Goal: Information Seeking & Learning: Learn about a topic

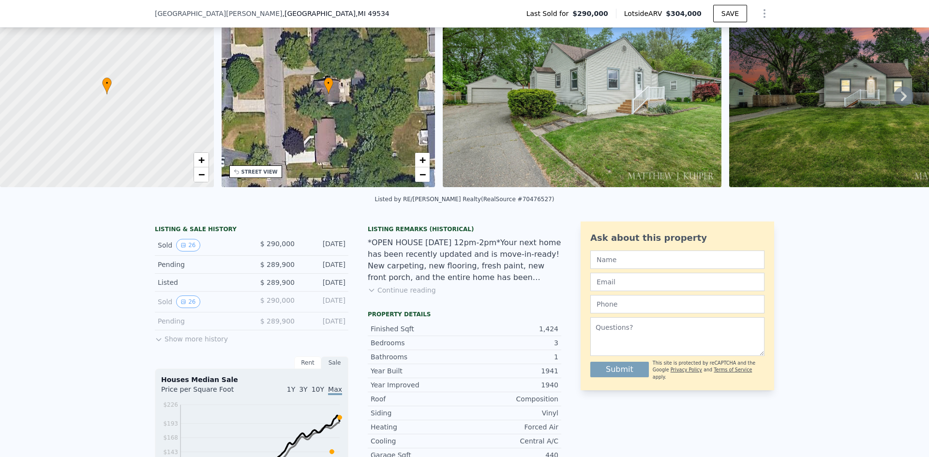
scroll to position [93, 0]
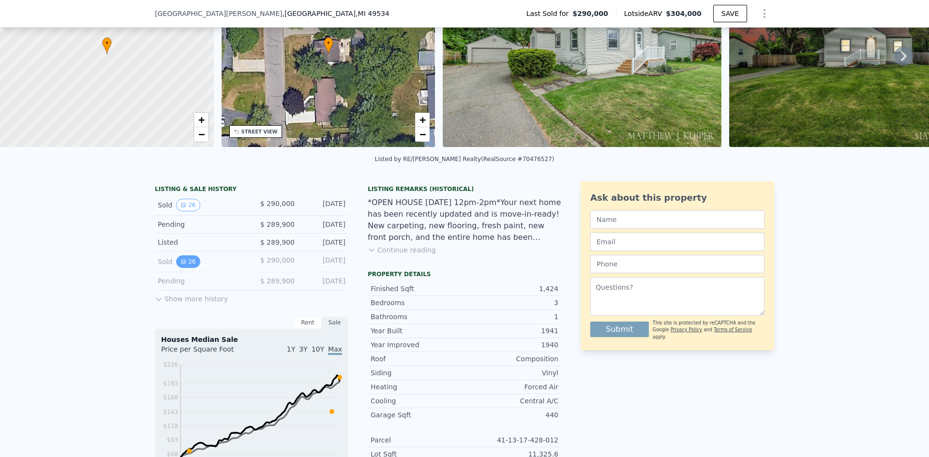
click at [188, 268] on button "26" at bounding box center [188, 261] width 24 height 13
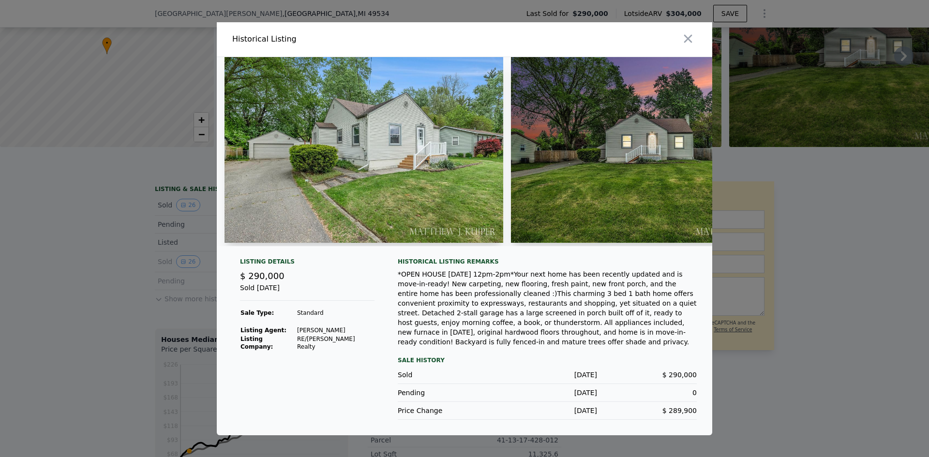
click at [686, 52] on div at bounding box center [590, 39] width 244 height 34
click at [685, 47] on button "button" at bounding box center [687, 38] width 17 height 17
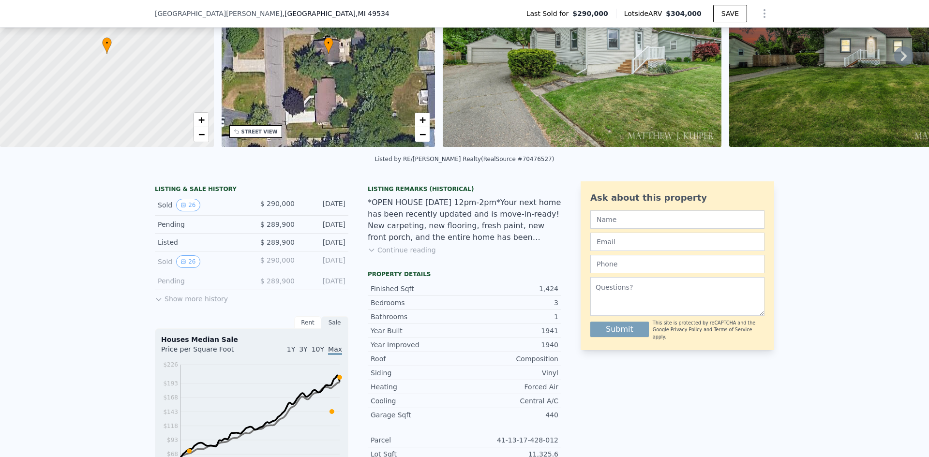
click at [176, 304] on button "Show more history" at bounding box center [191, 297] width 73 height 14
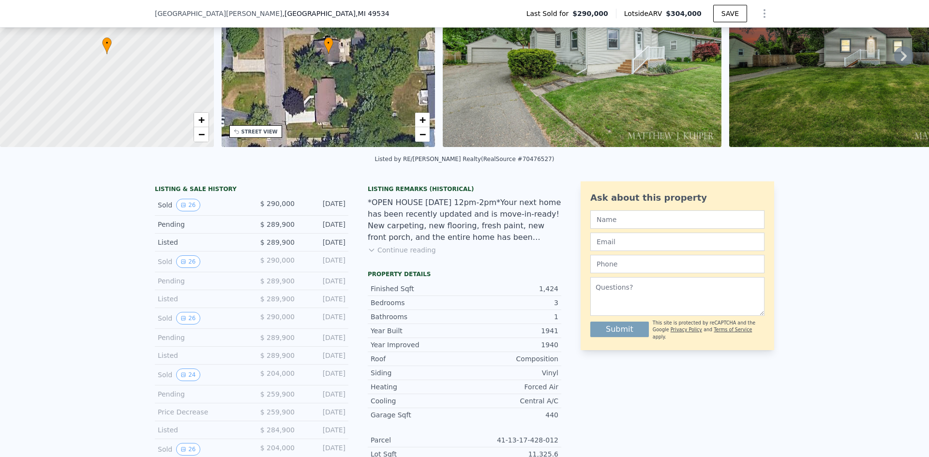
scroll to position [142, 0]
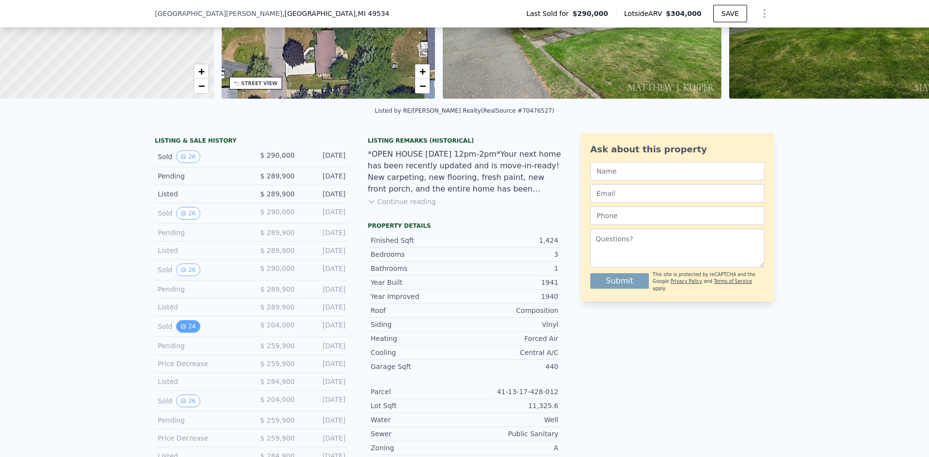
click at [186, 333] on button "24" at bounding box center [188, 326] width 24 height 13
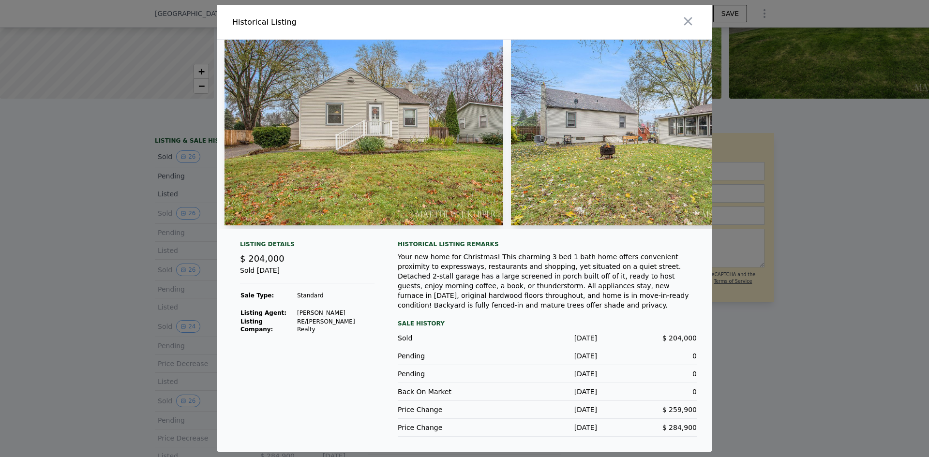
click at [438, 161] on img at bounding box center [364, 133] width 279 height 186
click at [605, 148] on img at bounding box center [650, 133] width 279 height 186
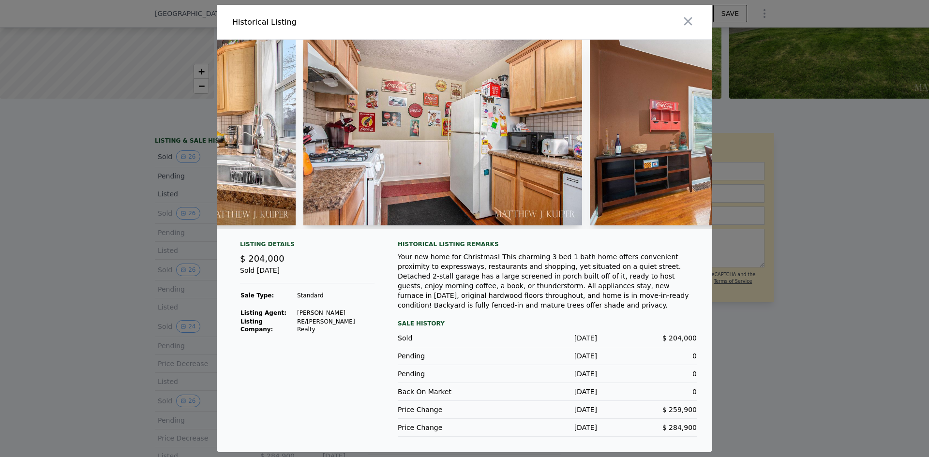
scroll to position [0, 1985]
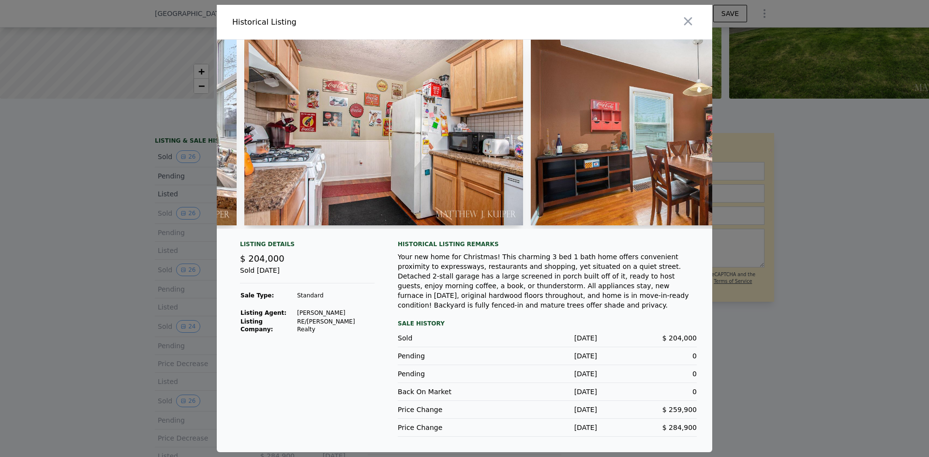
click at [375, 197] on img at bounding box center [383, 133] width 279 height 186
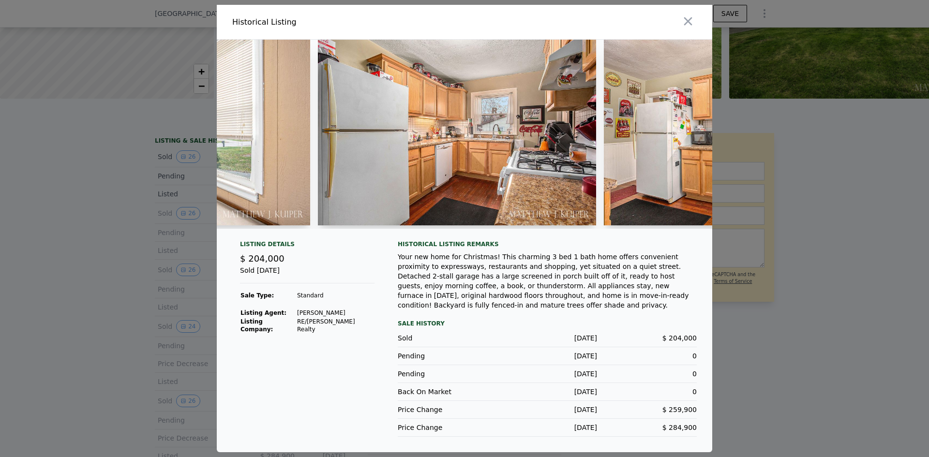
scroll to position [0, 1461]
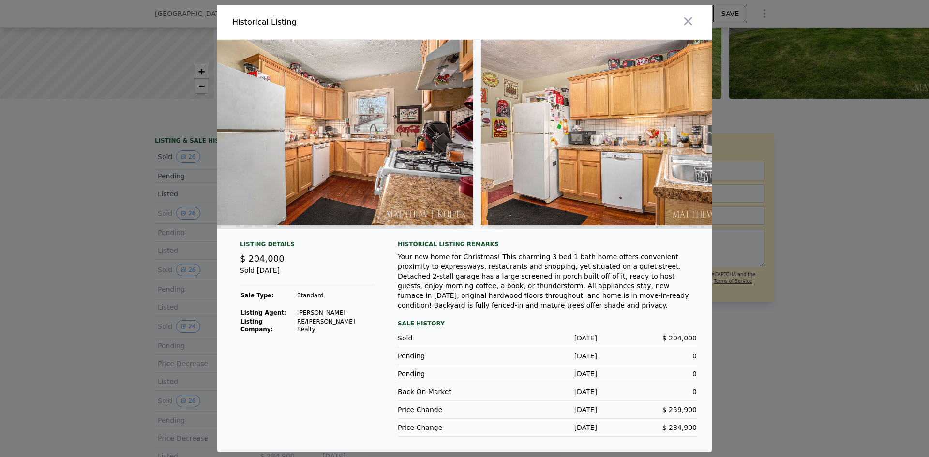
click at [420, 182] on img at bounding box center [334, 133] width 279 height 186
click at [367, 155] on img at bounding box center [334, 133] width 279 height 186
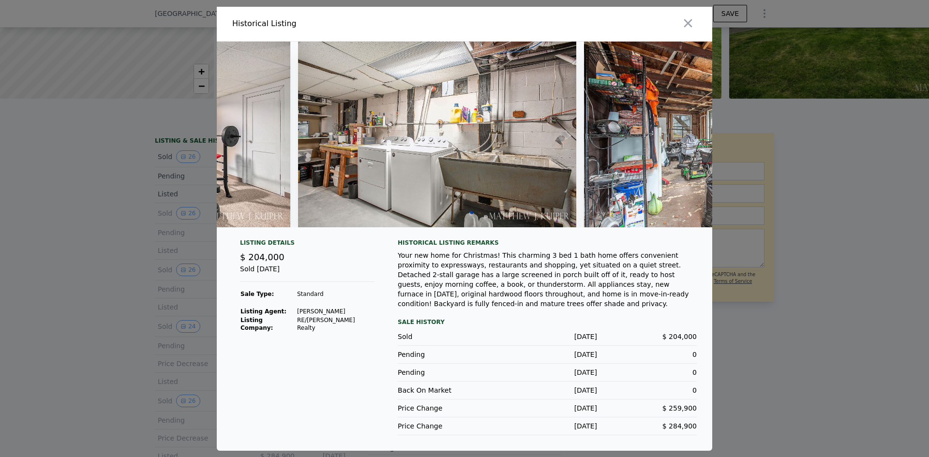
scroll to position [0, 6391]
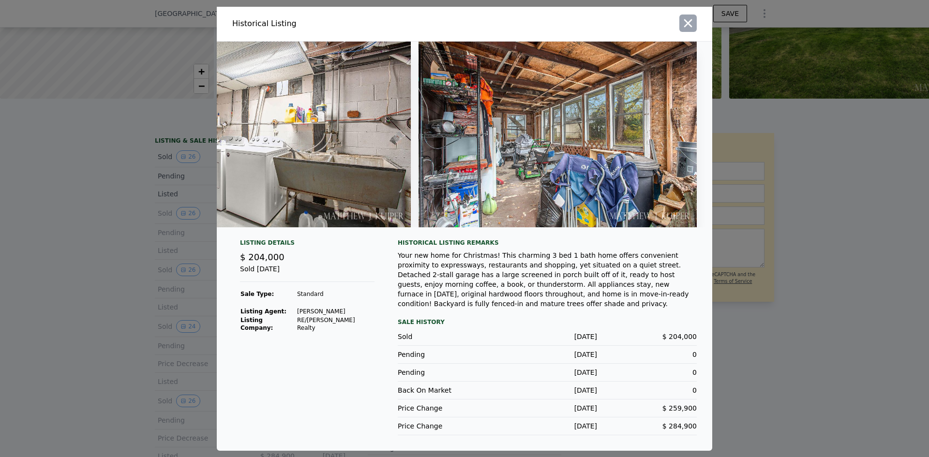
click at [690, 22] on icon "button" at bounding box center [688, 23] width 8 height 8
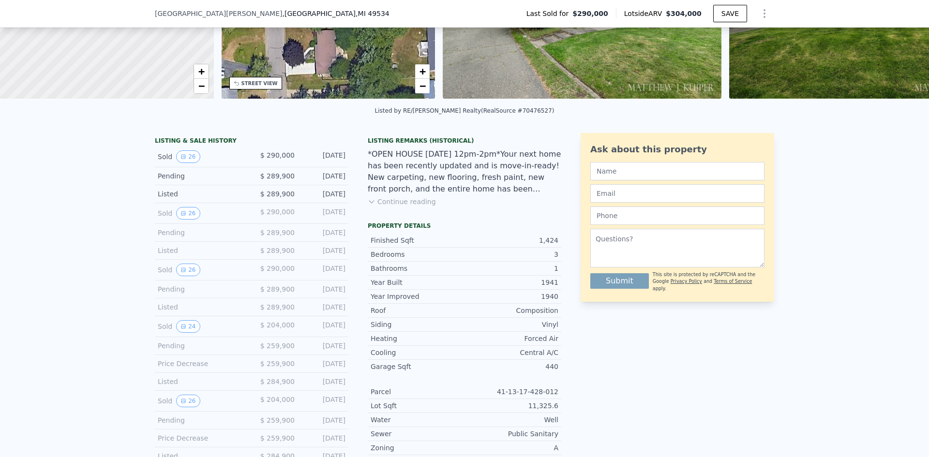
click at [377, 207] on button "Continue reading" at bounding box center [402, 202] width 68 height 10
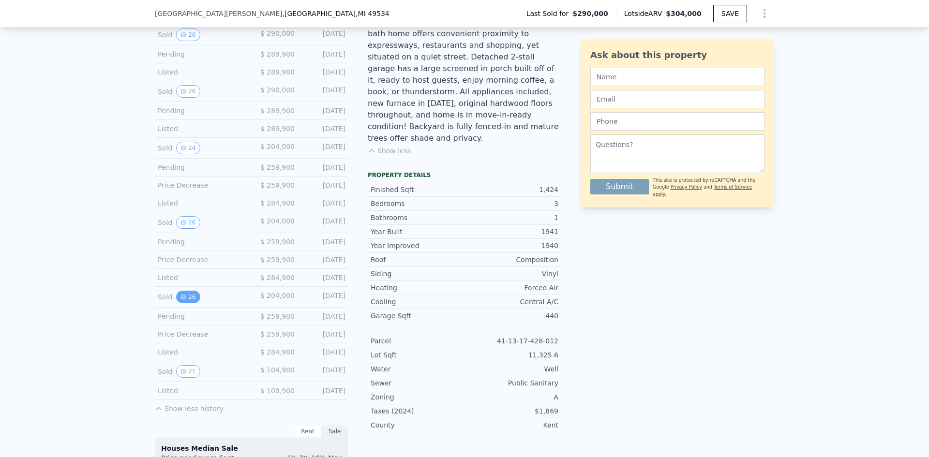
scroll to position [335, 0]
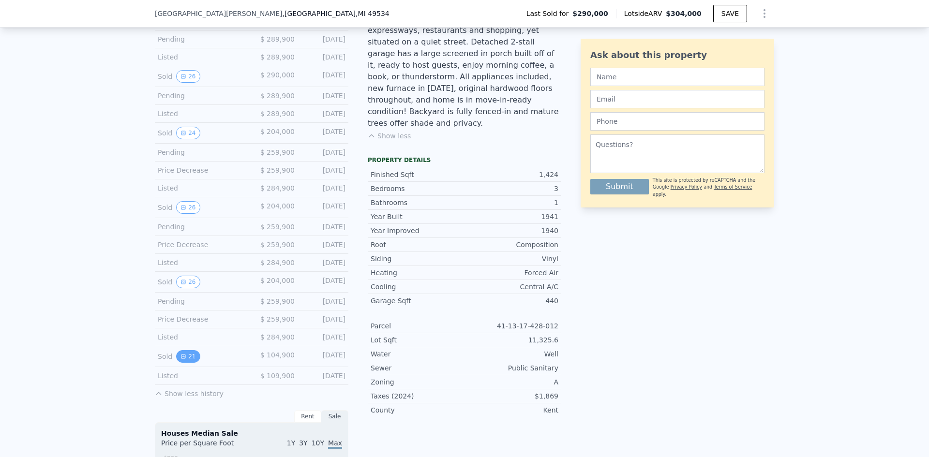
click at [180, 360] on icon "View historical data" at bounding box center [183, 357] width 6 height 6
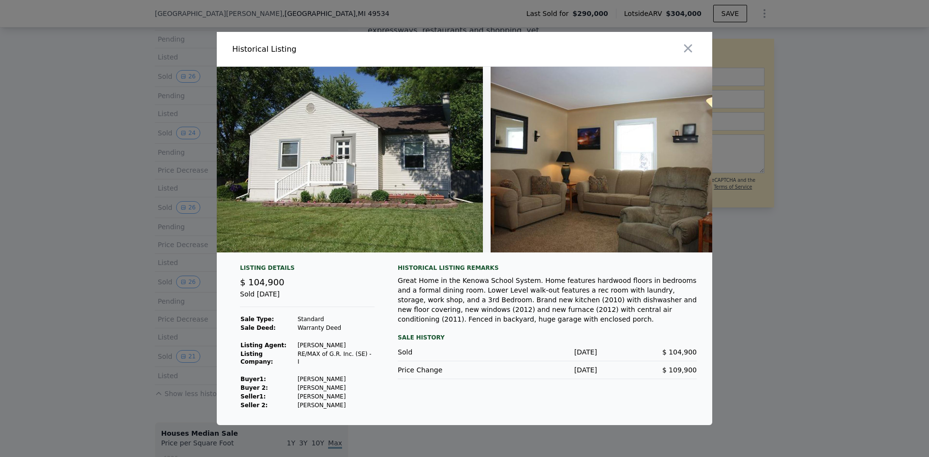
scroll to position [0, 0]
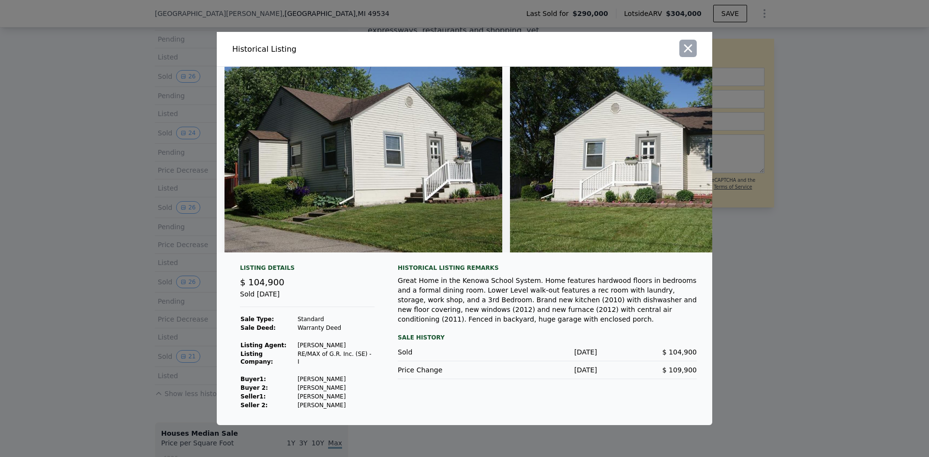
click at [687, 47] on icon "button" at bounding box center [688, 49] width 8 height 8
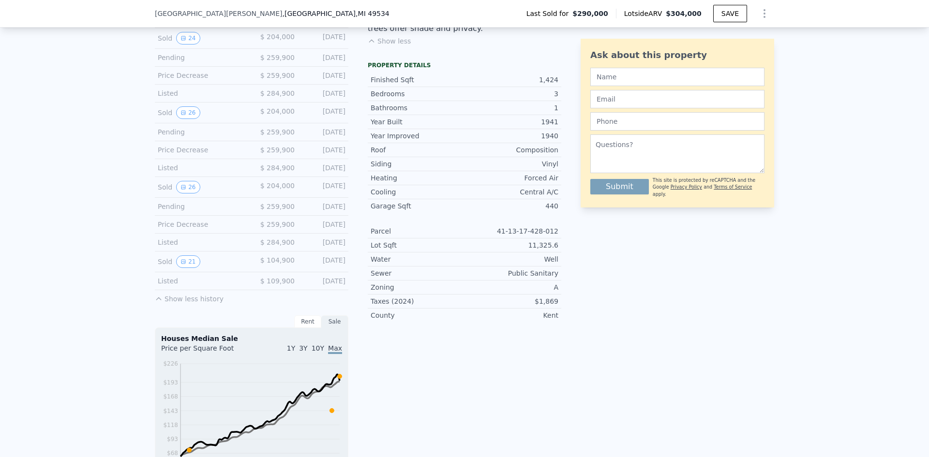
scroll to position [432, 0]
click at [183, 266] on button "21" at bounding box center [188, 260] width 24 height 13
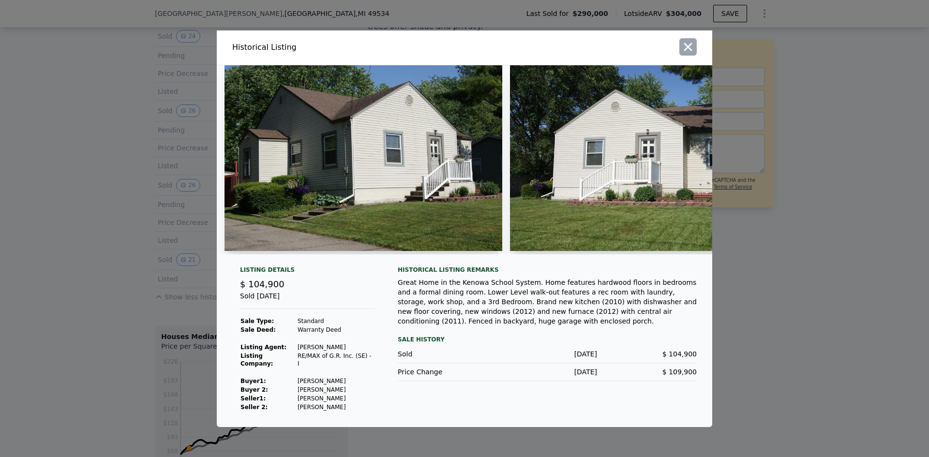
click at [689, 46] on icon "button" at bounding box center [688, 47] width 8 height 8
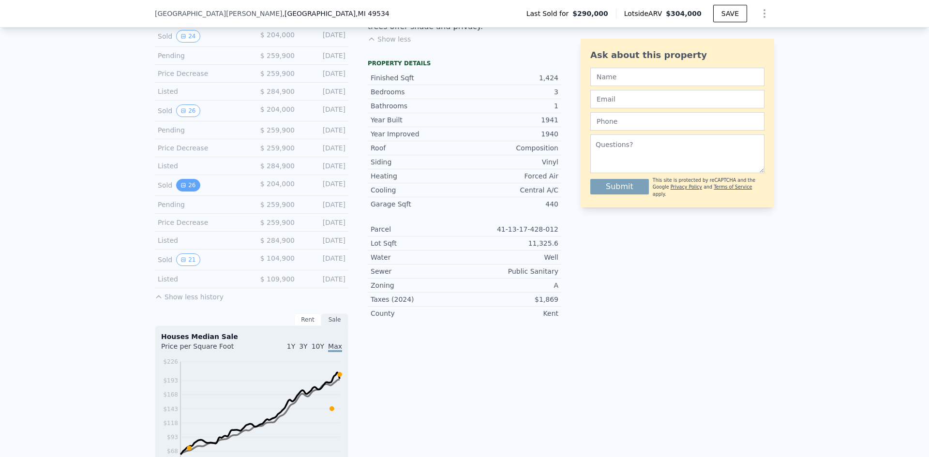
click at [188, 192] on button "26" at bounding box center [188, 185] width 24 height 13
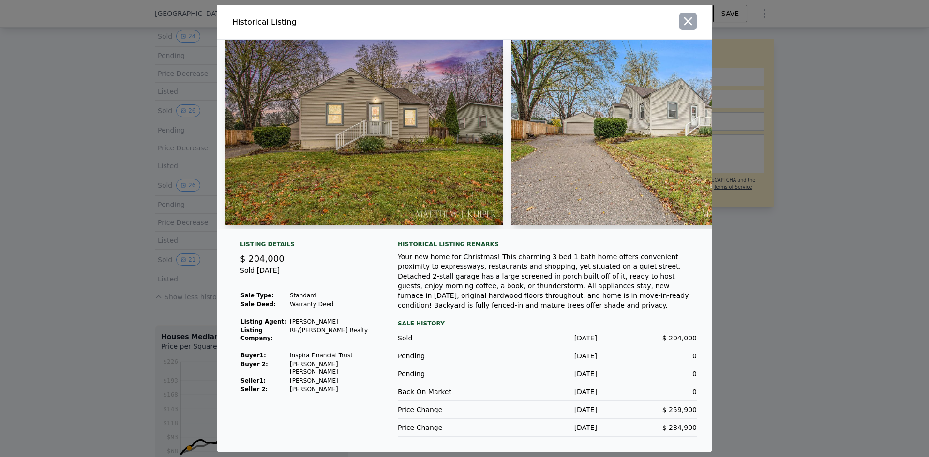
click at [690, 20] on icon "button" at bounding box center [688, 22] width 14 height 14
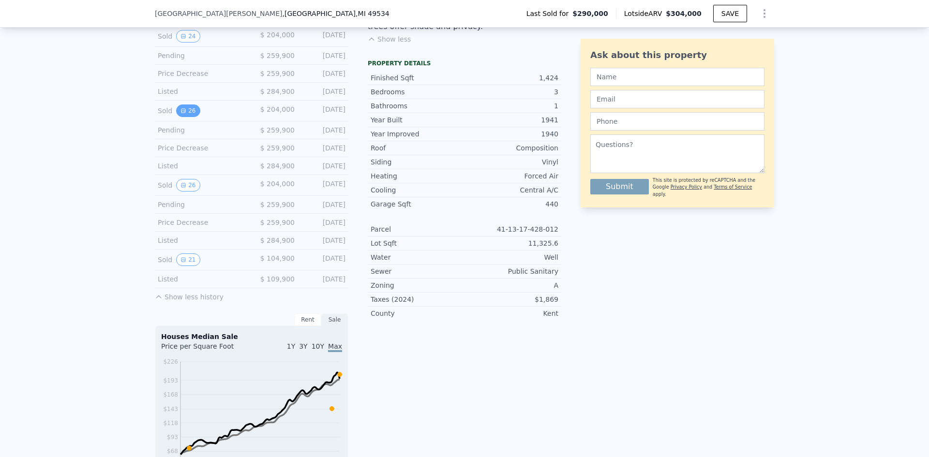
click at [180, 114] on icon "View historical data" at bounding box center [183, 111] width 6 height 6
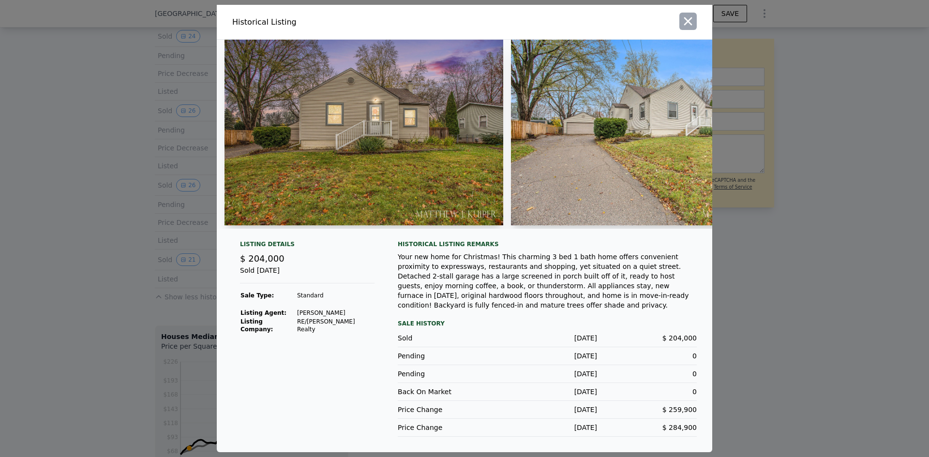
click at [688, 24] on icon "button" at bounding box center [688, 21] width 8 height 8
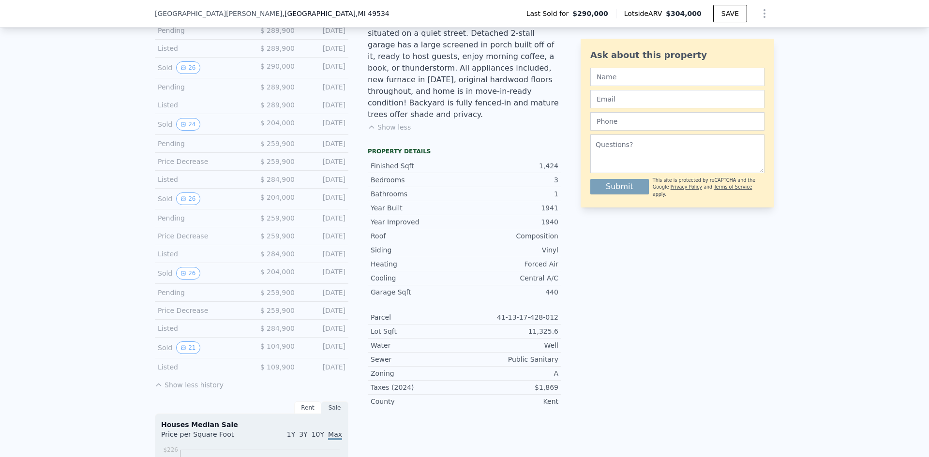
scroll to position [335, 0]
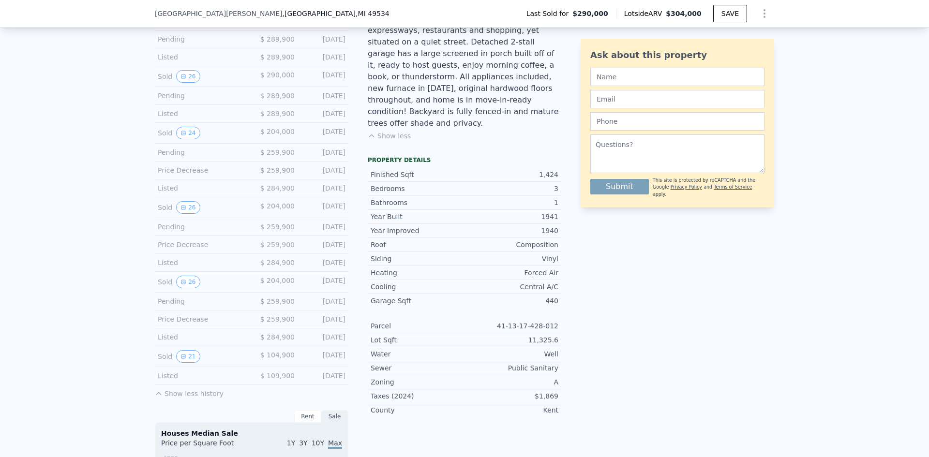
click at [183, 218] on div "Sold 26 $ 204,000 [DATE]" at bounding box center [252, 207] width 194 height 21
click at [185, 214] on button "26" at bounding box center [188, 207] width 24 height 13
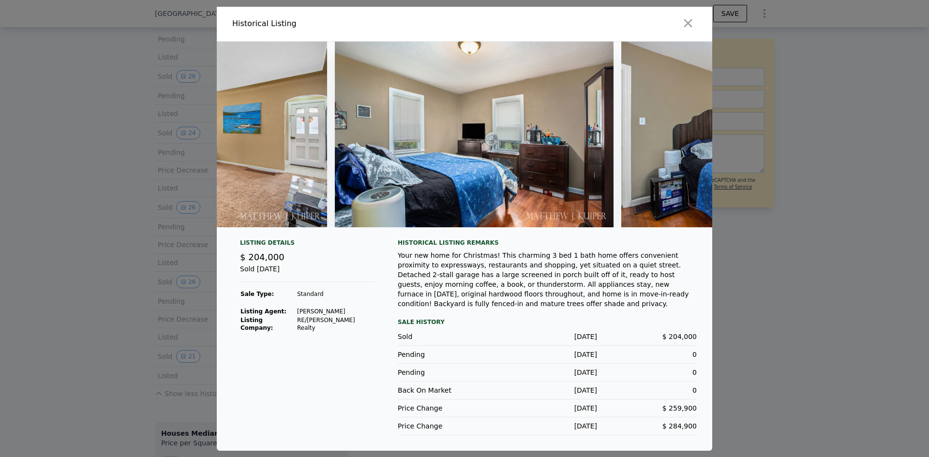
scroll to position [0, 2895]
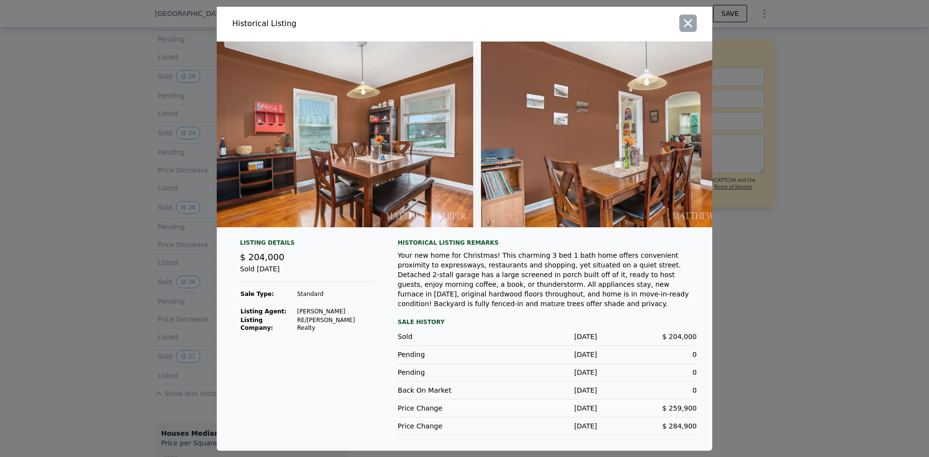
click at [690, 19] on icon "button" at bounding box center [688, 23] width 14 height 14
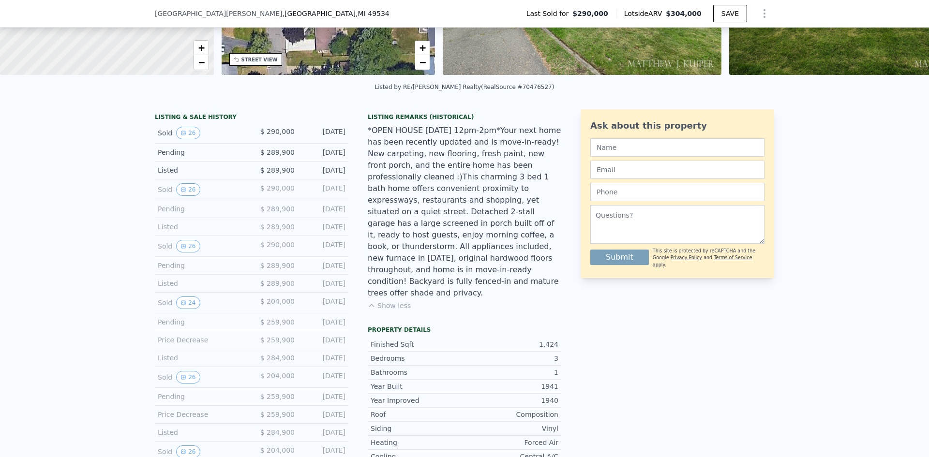
scroll to position [142, 0]
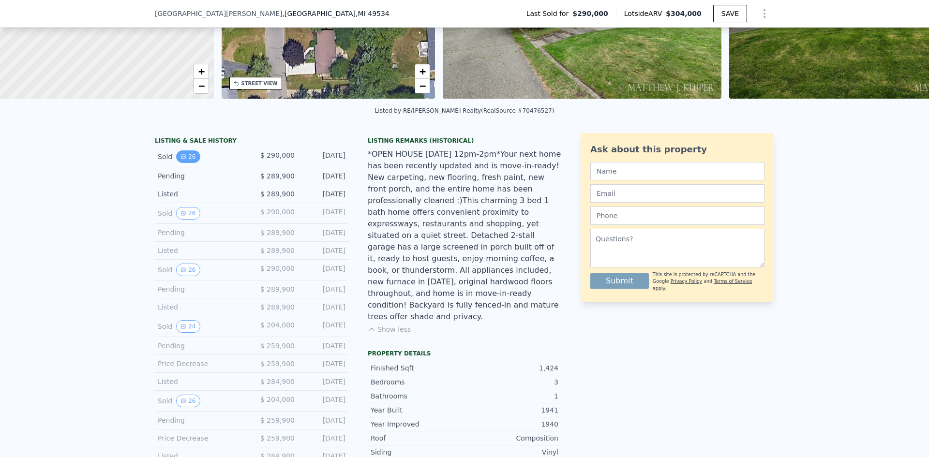
click at [186, 158] on button "26" at bounding box center [188, 156] width 24 height 13
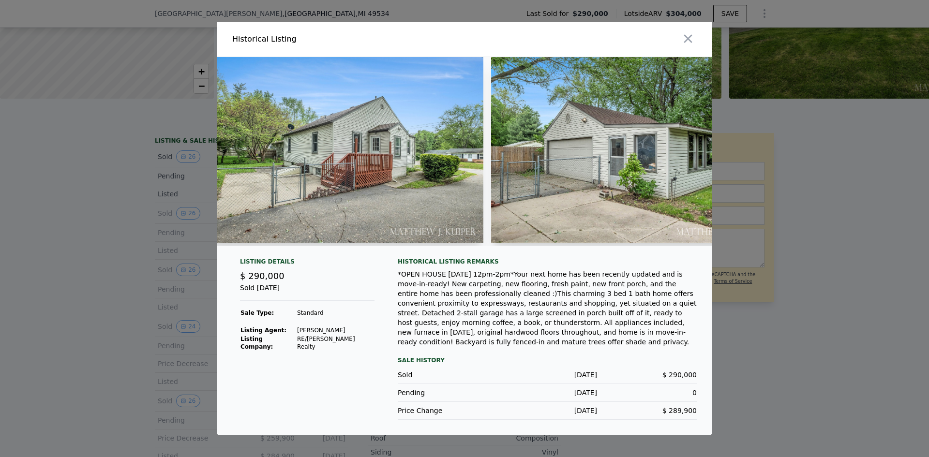
scroll to position [0, 1207]
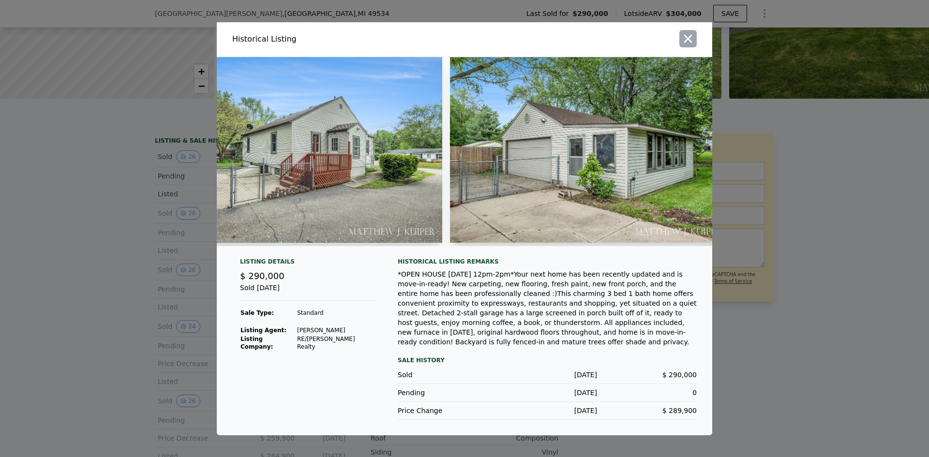
click at [694, 39] on icon "button" at bounding box center [688, 39] width 14 height 14
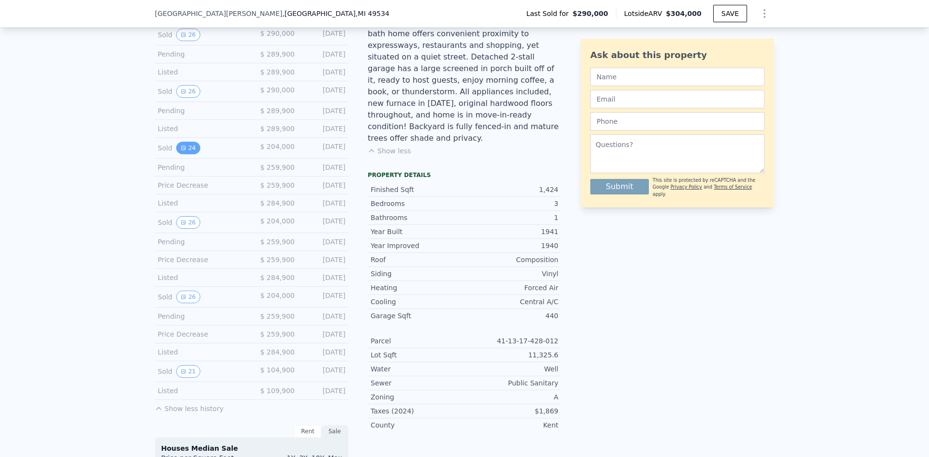
scroll to position [432, 0]
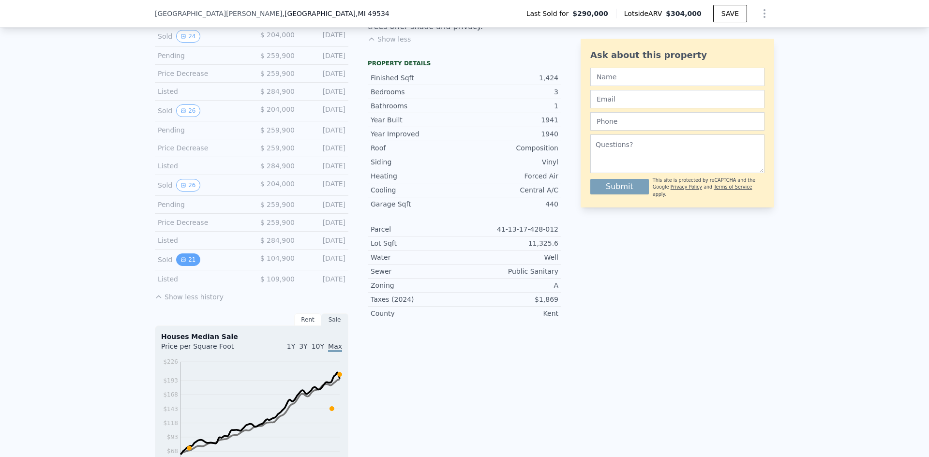
click at [181, 262] on icon "View historical data" at bounding box center [183, 260] width 4 height 4
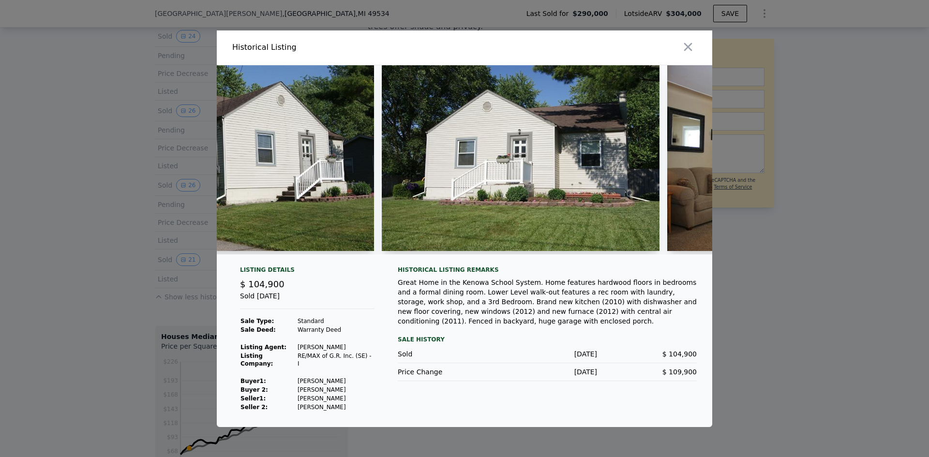
scroll to position [0, 144]
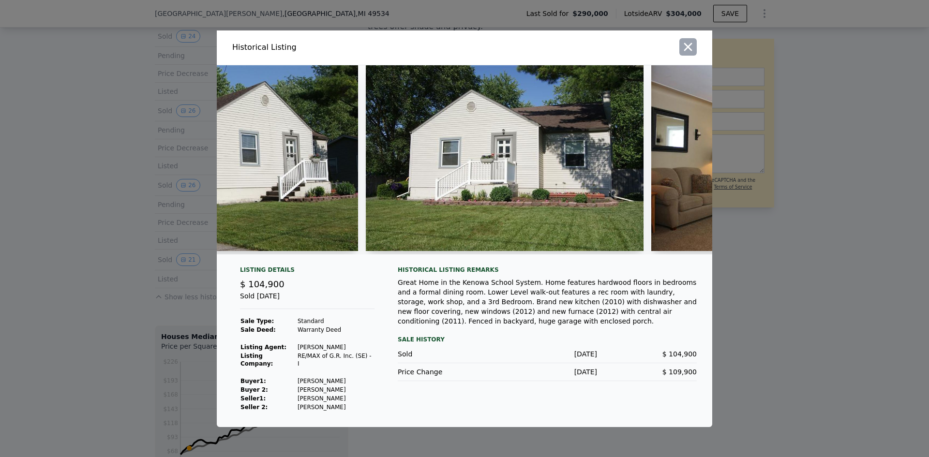
click at [687, 48] on icon "button" at bounding box center [688, 47] width 8 height 8
